Goal: Information Seeking & Learning: Check status

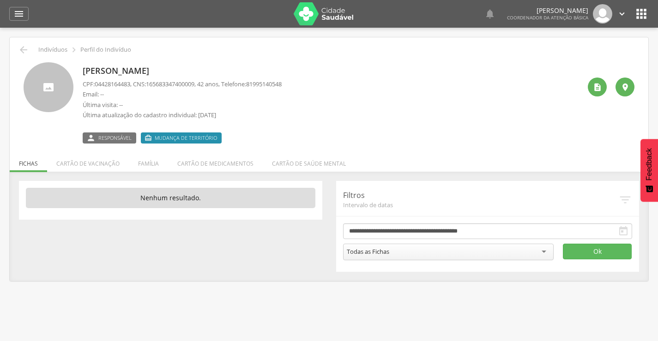
click at [180, 134] on span "Mudança de território" at bounding box center [186, 137] width 62 height 7
click at [179, 138] on span "Mudança de território" at bounding box center [186, 137] width 62 height 7
click at [143, 166] on li "Família" at bounding box center [148, 161] width 39 height 22
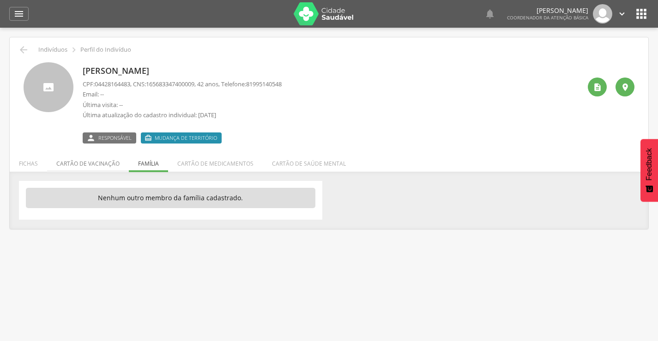
click at [100, 164] on li "Cartão de vacinação" at bounding box center [88, 161] width 82 height 22
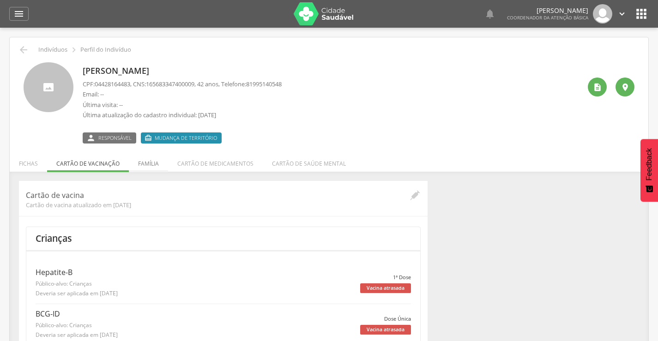
click at [151, 167] on li "Família" at bounding box center [148, 161] width 39 height 22
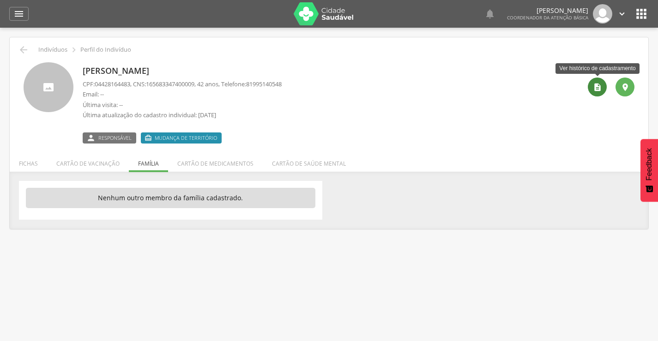
click at [595, 90] on icon "" at bounding box center [597, 87] width 9 height 9
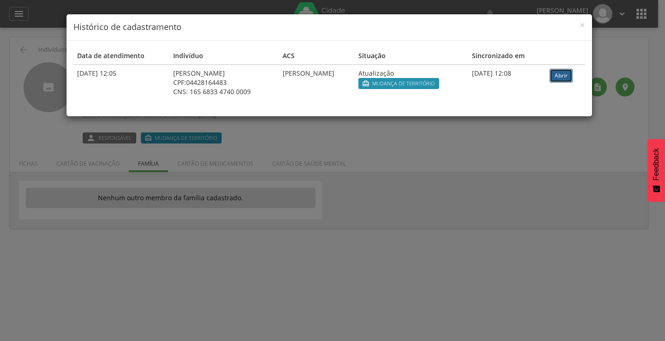
click at [567, 73] on link "Abrir" at bounding box center [560, 76] width 23 height 14
click at [580, 27] on span "×" at bounding box center [582, 24] width 6 height 13
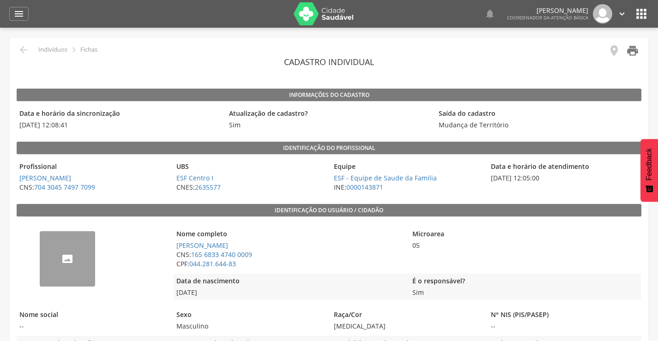
click at [628, 49] on icon "" at bounding box center [632, 50] width 13 height 13
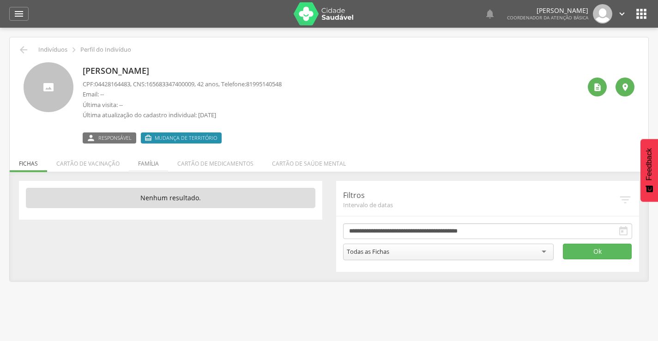
click at [152, 163] on li "Família" at bounding box center [148, 161] width 39 height 22
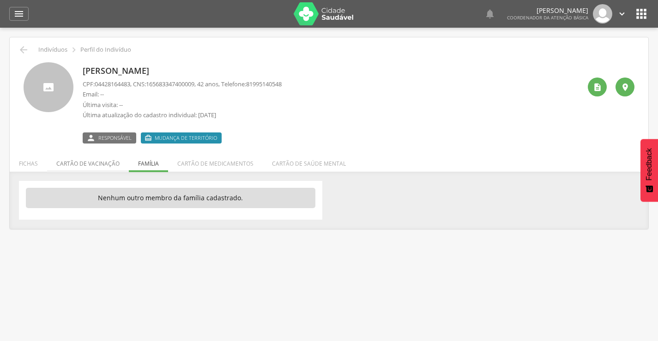
click at [77, 162] on li "Cartão de vacinação" at bounding box center [88, 161] width 82 height 22
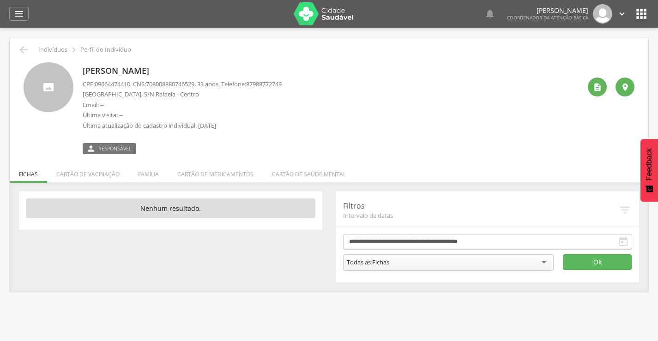
click at [147, 174] on li "Família" at bounding box center [148, 172] width 39 height 22
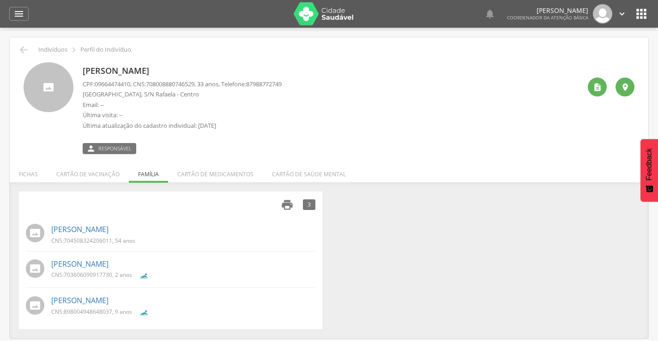
click at [286, 205] on icon "" at bounding box center [287, 204] width 13 height 13
click at [601, 85] on icon "" at bounding box center [597, 87] width 9 height 9
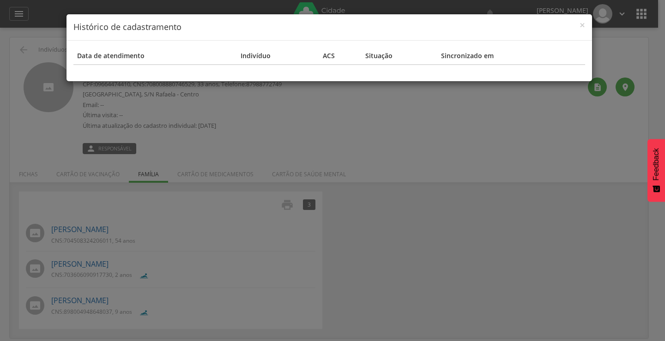
click at [577, 25] on h4 "Histórico de cadastramento" at bounding box center [328, 27] width 511 height 12
click at [584, 25] on span "×" at bounding box center [582, 24] width 6 height 13
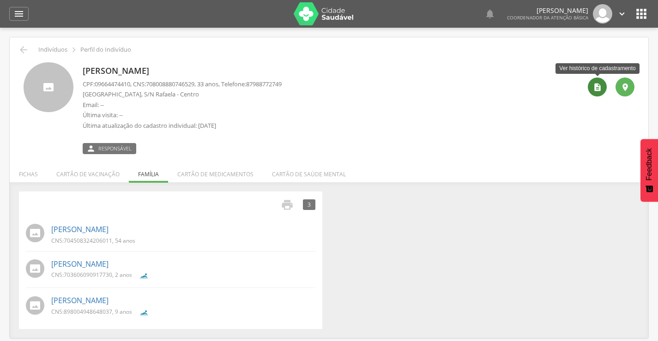
click at [591, 94] on div "" at bounding box center [597, 87] width 19 height 19
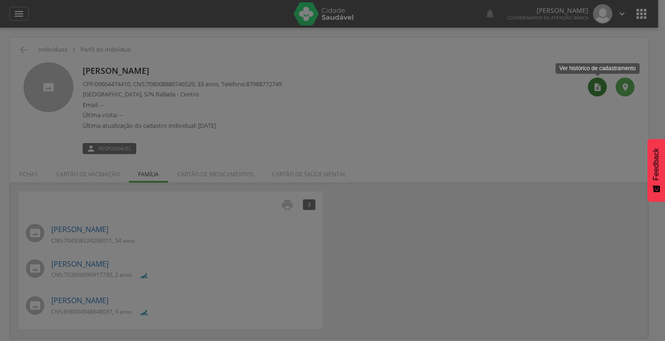
click at [591, 94] on div at bounding box center [332, 170] width 665 height 341
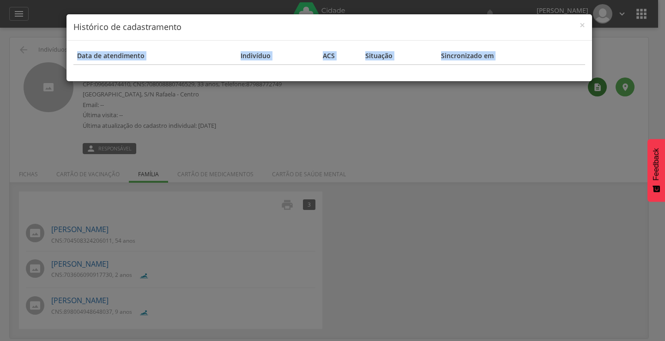
click at [591, 94] on div "× Histórico de cadastramento Data de atendimento Indivíduo ACS Situação Sincron…" at bounding box center [332, 170] width 665 height 341
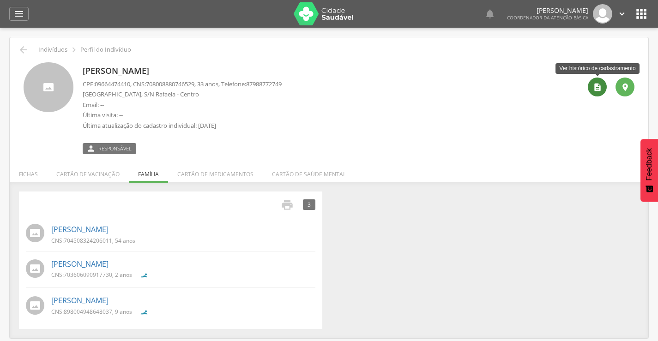
click at [591, 94] on div "" at bounding box center [597, 87] width 19 height 19
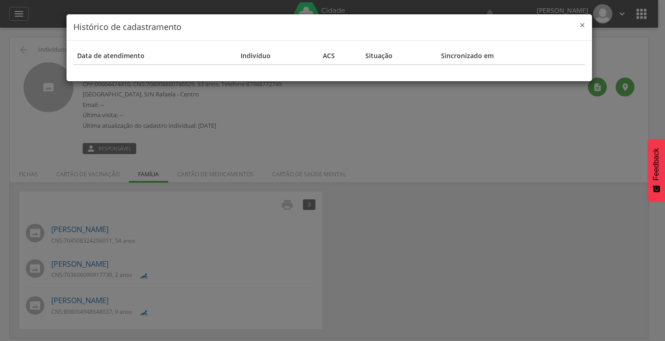
click at [582, 24] on span "×" at bounding box center [582, 24] width 6 height 13
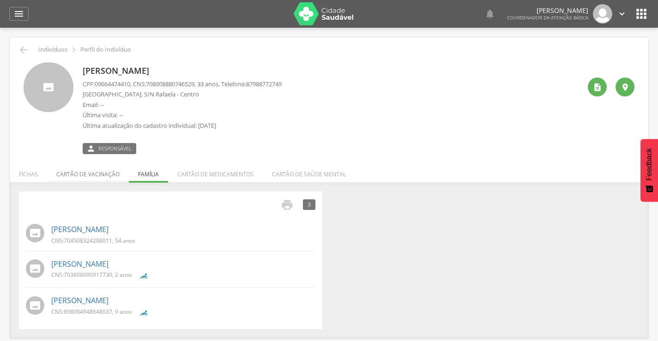
click at [82, 176] on li "Cartão de vacinação" at bounding box center [88, 172] width 82 height 22
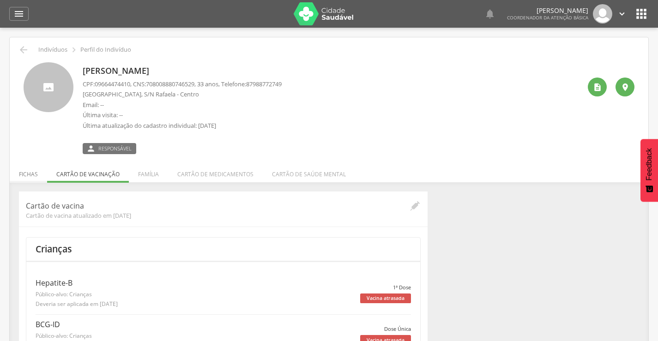
click at [23, 171] on li "Fichas" at bounding box center [28, 172] width 37 height 22
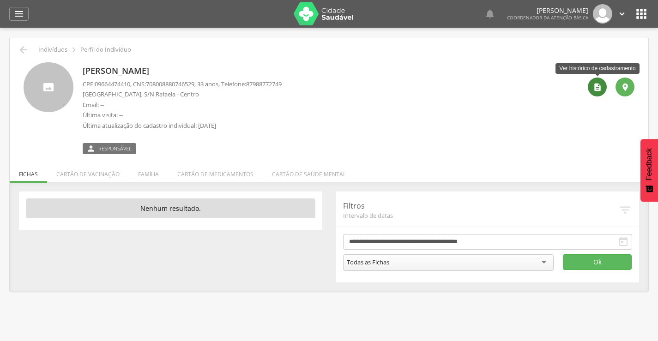
click at [594, 87] on icon "" at bounding box center [597, 87] width 9 height 9
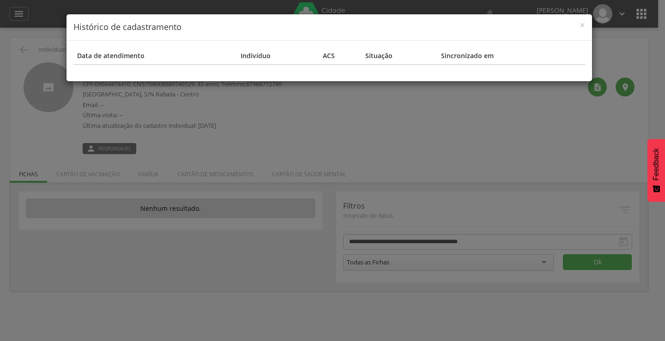
click at [542, 104] on div "× Histórico de cadastramento Data de atendimento Indivíduo ACS Situação Sincron…" at bounding box center [332, 170] width 665 height 341
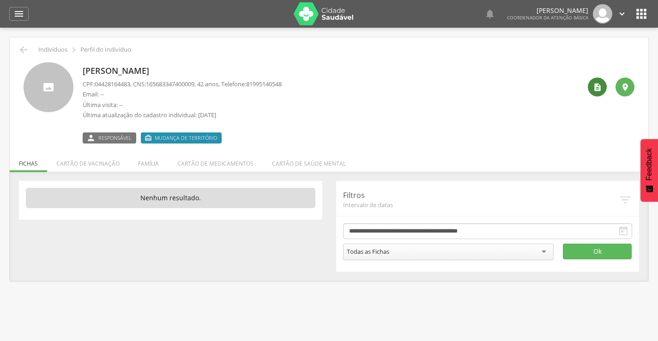
click at [599, 80] on div "" at bounding box center [597, 87] width 19 height 19
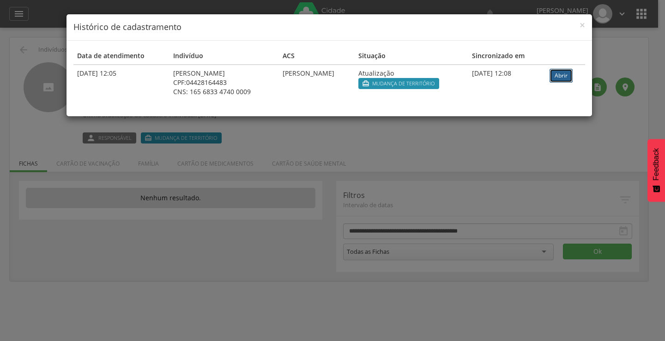
click at [567, 76] on link "Abrir" at bounding box center [560, 76] width 23 height 14
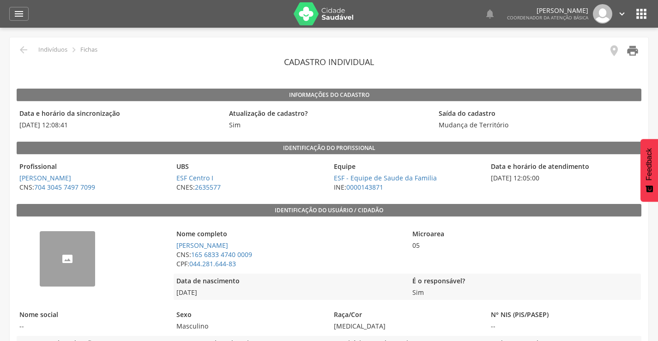
click at [635, 53] on icon "" at bounding box center [632, 50] width 13 height 13
